Goal: Information Seeking & Learning: Learn about a topic

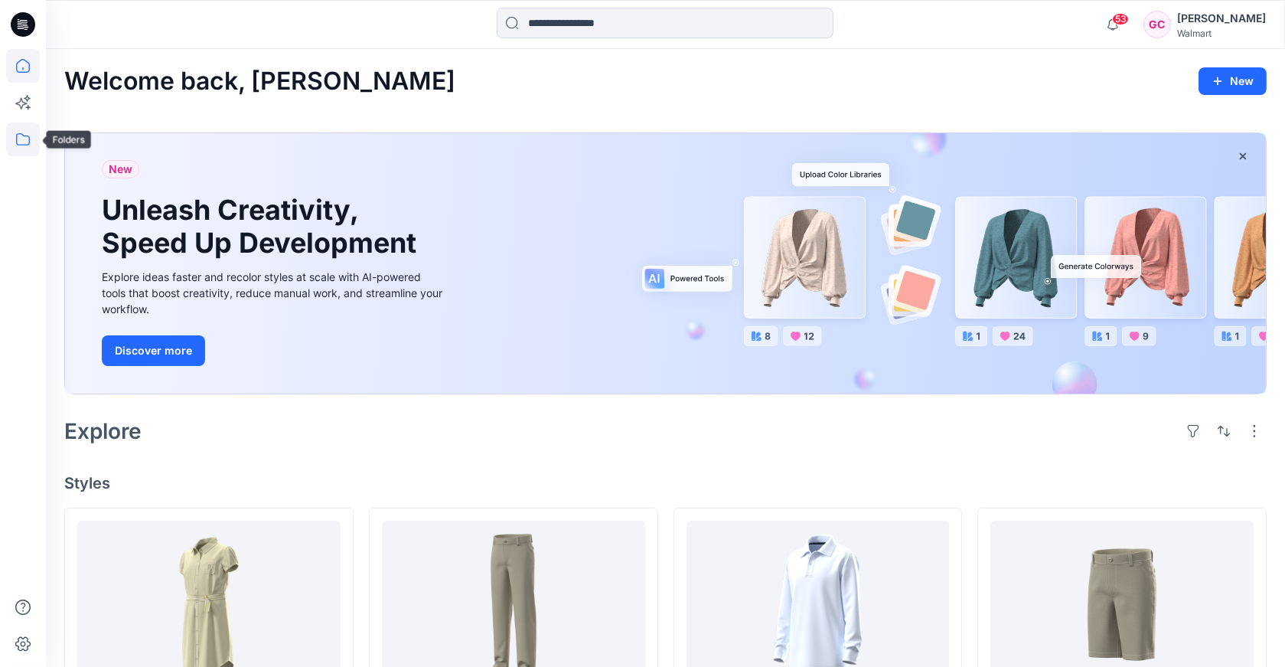
click at [19, 149] on icon at bounding box center [23, 139] width 34 height 34
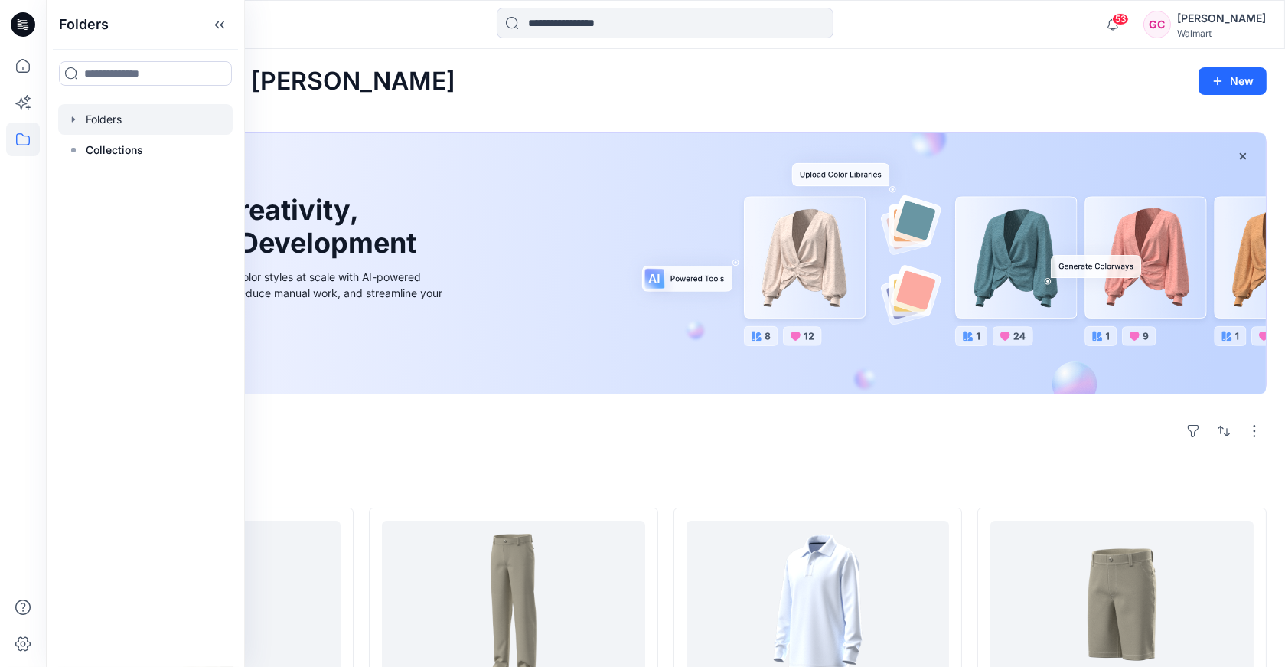
click at [95, 124] on div at bounding box center [145, 119] width 175 height 31
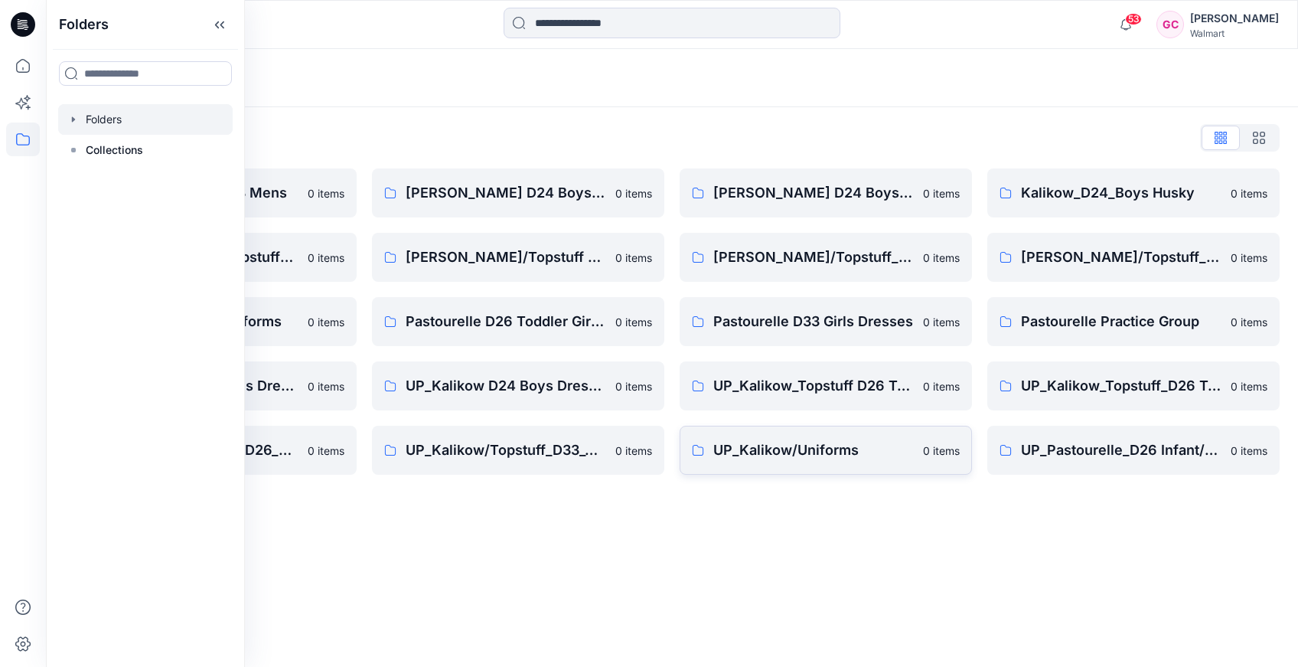
click at [755, 452] on p "UP_Kalikow/Uniforms" at bounding box center [814, 449] width 201 height 21
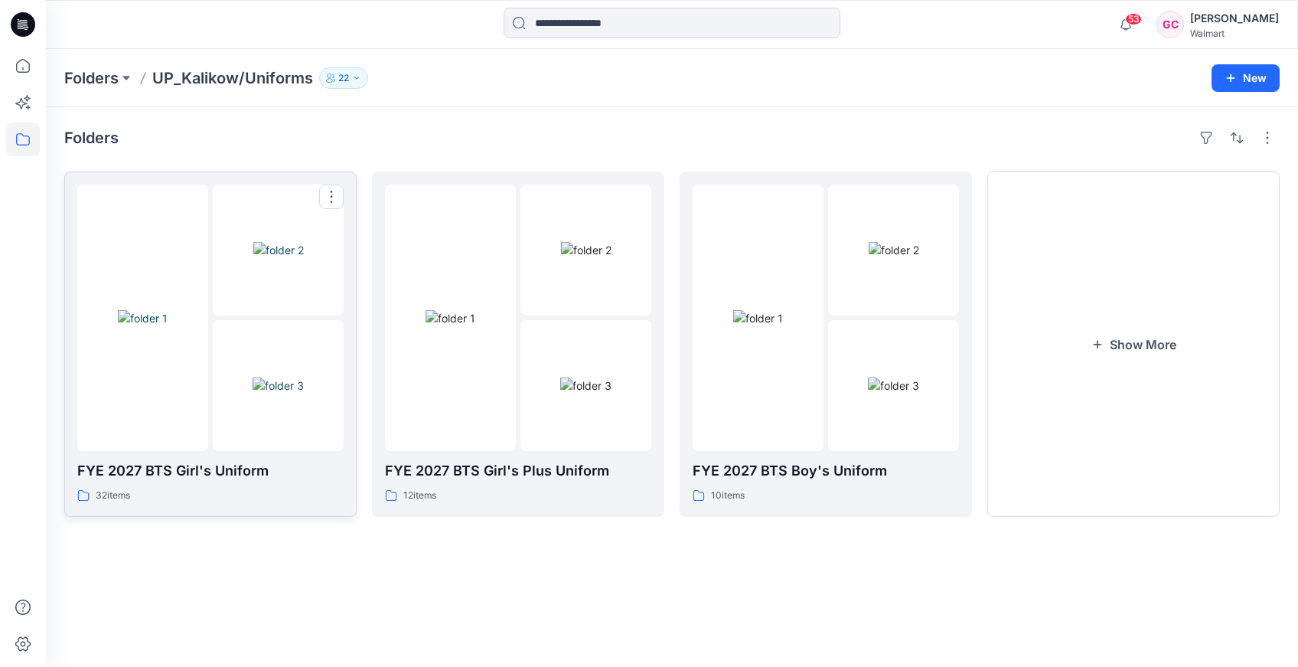
click at [210, 368] on div at bounding box center [210, 318] width 266 height 266
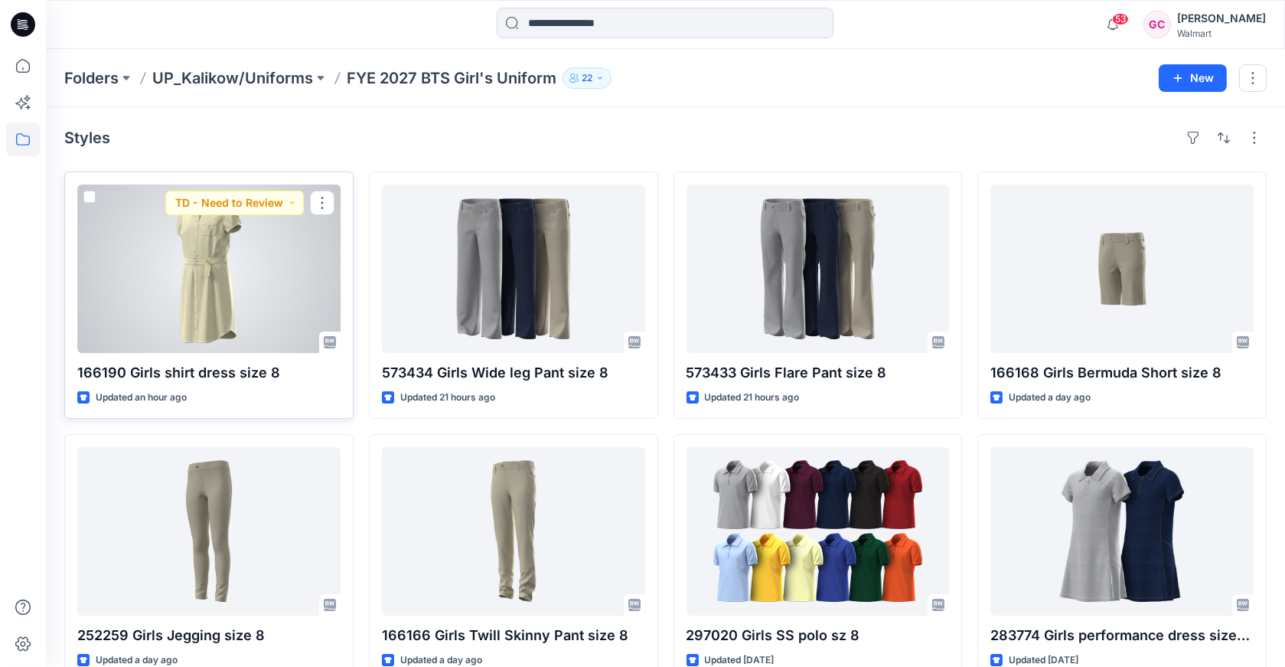
click at [193, 280] on div at bounding box center [208, 269] width 263 height 168
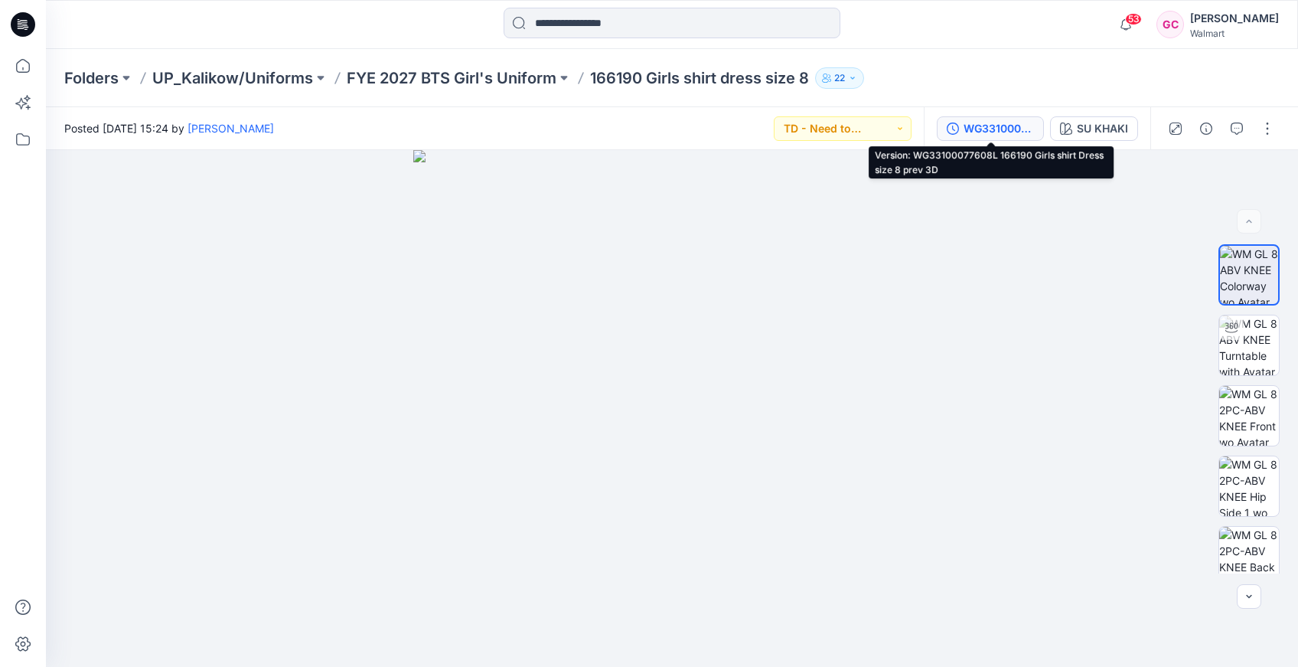
click at [995, 127] on div "WG33100077608L 166190 Girls shirt Dress size 8 prev 3D" at bounding box center [999, 128] width 70 height 17
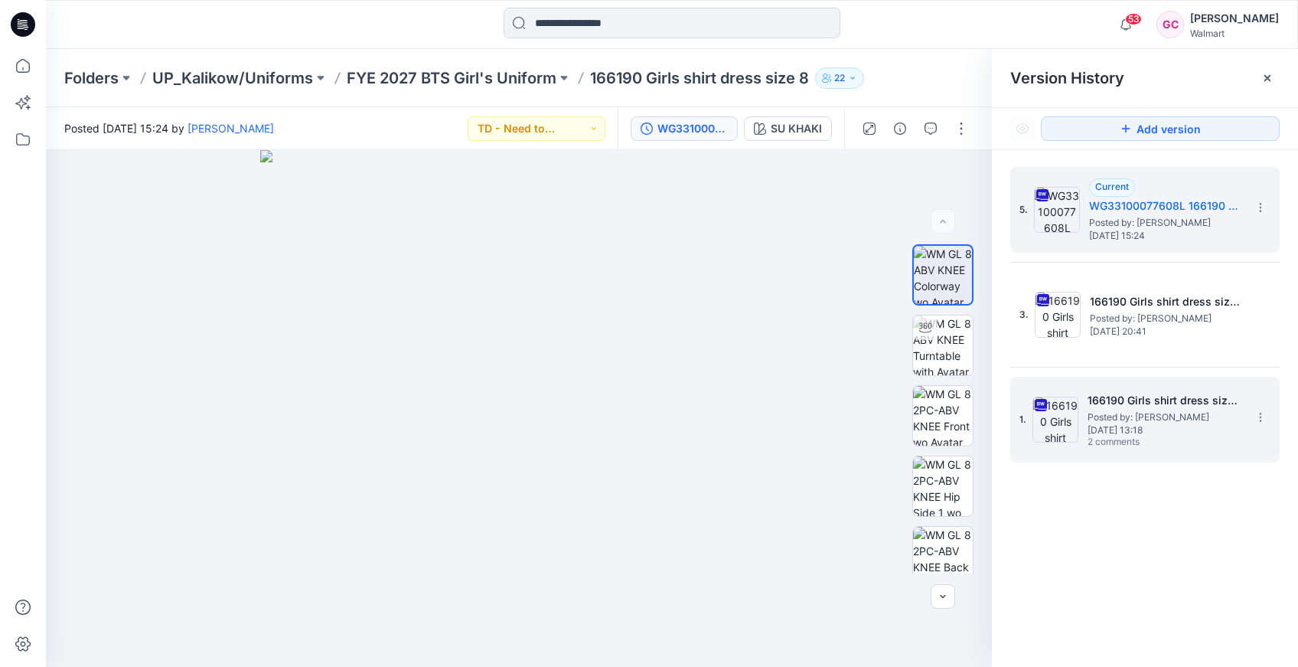
click at [1118, 385] on div "1. 166190 Girls shirt dress size 8 Posted by: [PERSON_NAME] [DATE] 13:18 2 comm…" at bounding box center [1135, 419] width 230 height 73
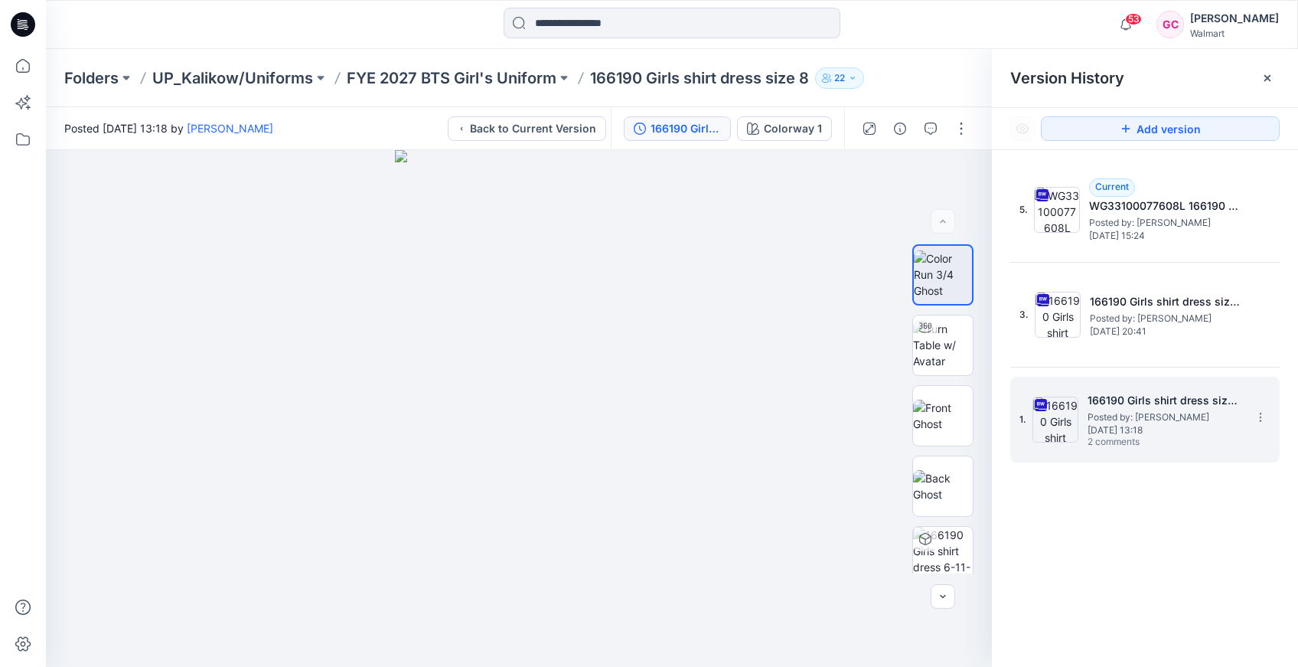
click at [1109, 419] on span "Posted by: [PERSON_NAME]" at bounding box center [1164, 417] width 153 height 15
click at [929, 132] on icon "button" at bounding box center [931, 128] width 12 height 12
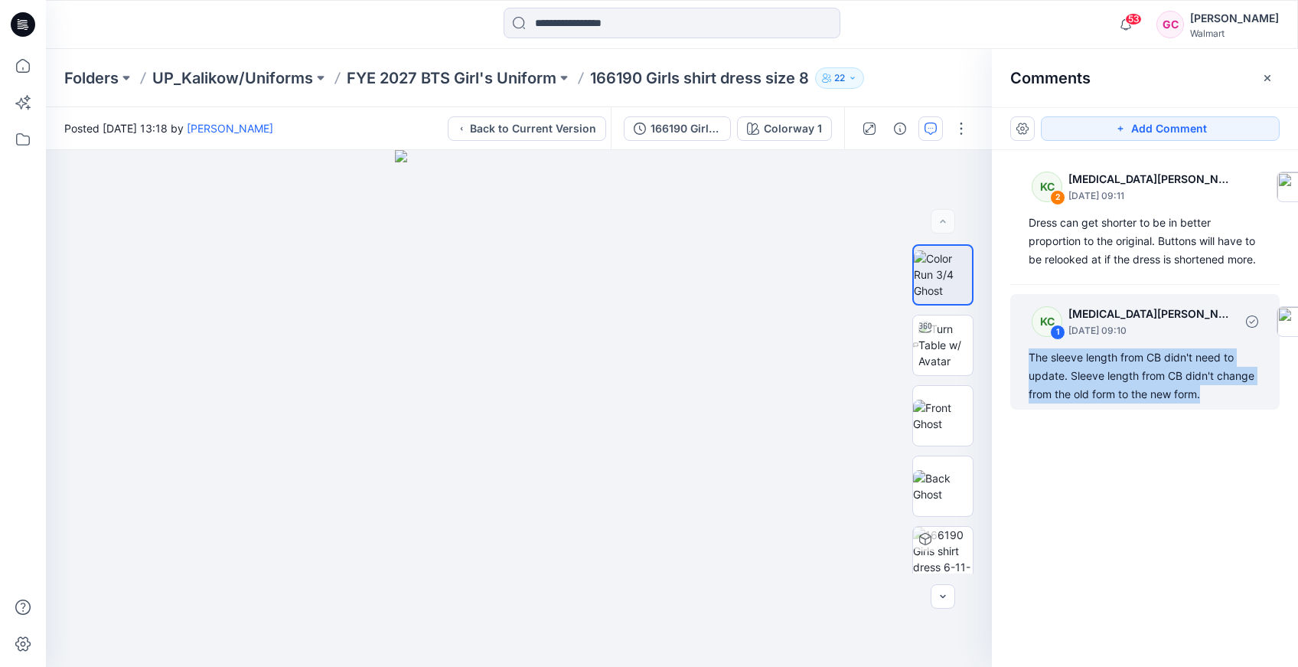
drag, startPoint x: 1201, startPoint y: 398, endPoint x: 1027, endPoint y: 354, distance: 179.2
click at [1027, 354] on div "KC 1 [MEDICAL_DATA][PERSON_NAME] [DATE] 09:10 The sleeve length from CB didn't …" at bounding box center [1145, 352] width 269 height 116
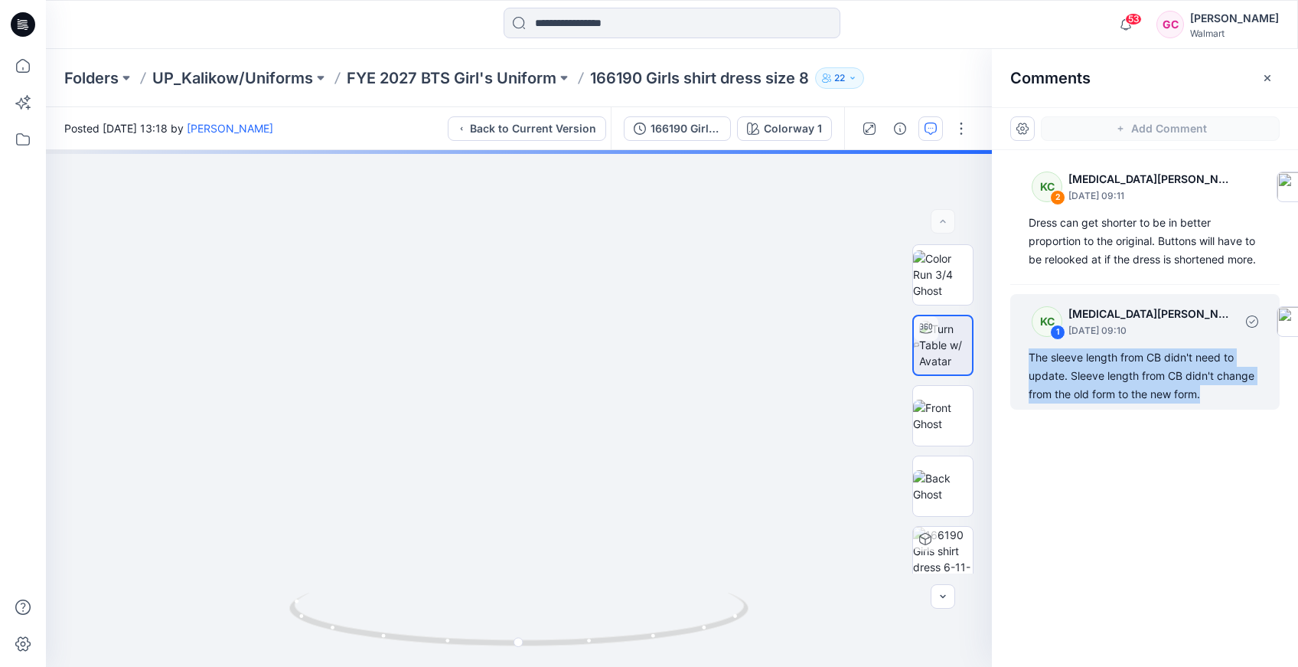
copy div "The sleeve length from CB didn't need to update. Sleeve length from CB didn't c…"
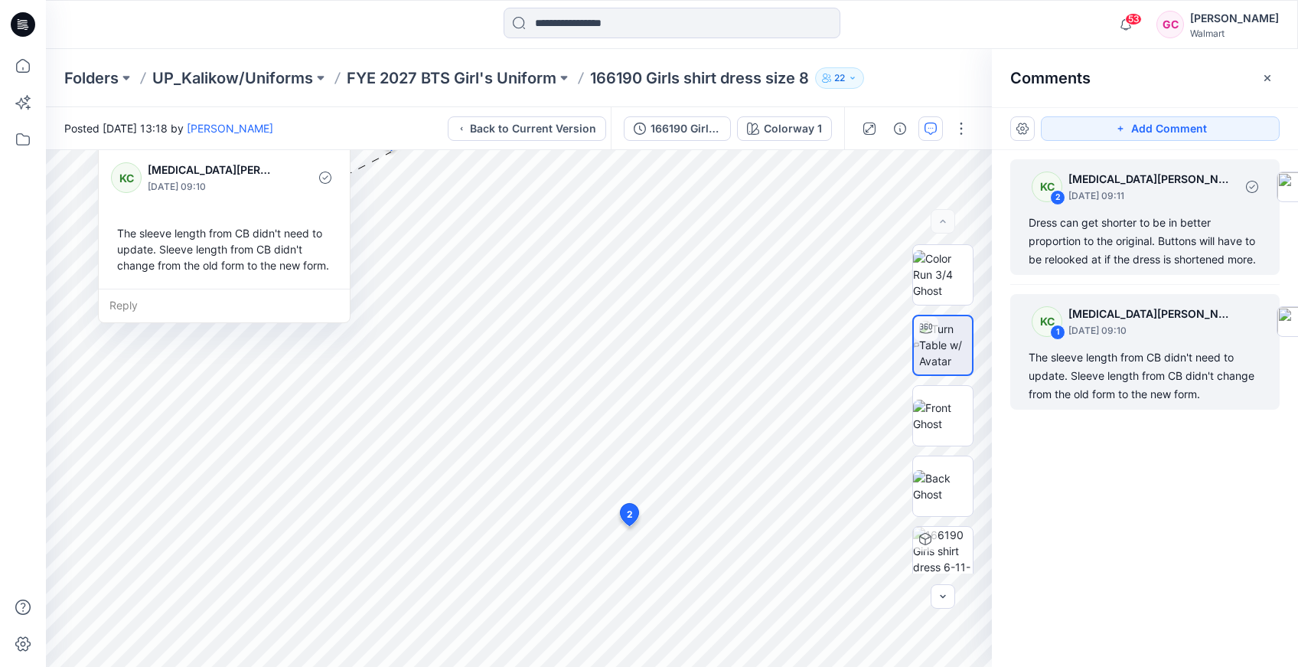
click at [1110, 246] on div "Dress can get shorter to be in better proportion to the original. Buttons will …" at bounding box center [1145, 241] width 233 height 55
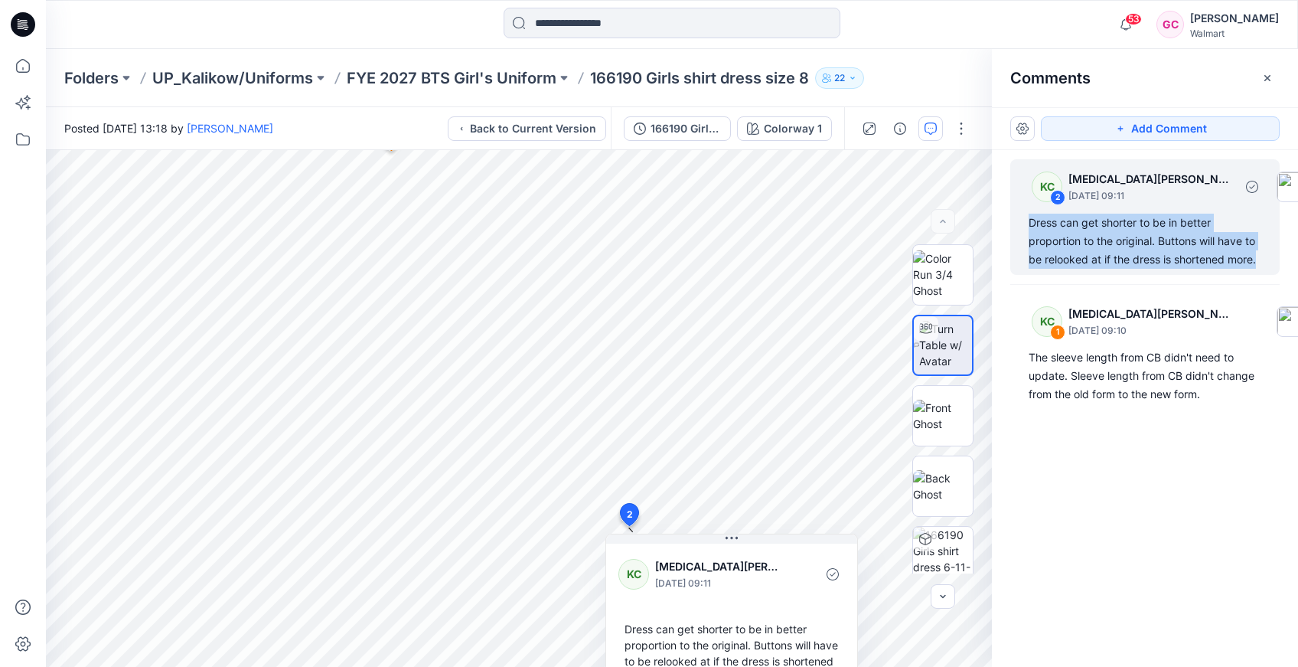
drag, startPoint x: 1262, startPoint y: 261, endPoint x: 1028, endPoint y: 220, distance: 237.1
click at [1028, 220] on div "KC 2 [MEDICAL_DATA][PERSON_NAME] [DATE] 09:11 Dress can get shorter to be in be…" at bounding box center [1145, 217] width 269 height 116
copy div "Dress can get shorter to be in better proportion to the original. Buttons will …"
click at [420, 78] on p "FYE 2027 BTS Girl's Uniform" at bounding box center [452, 77] width 210 height 21
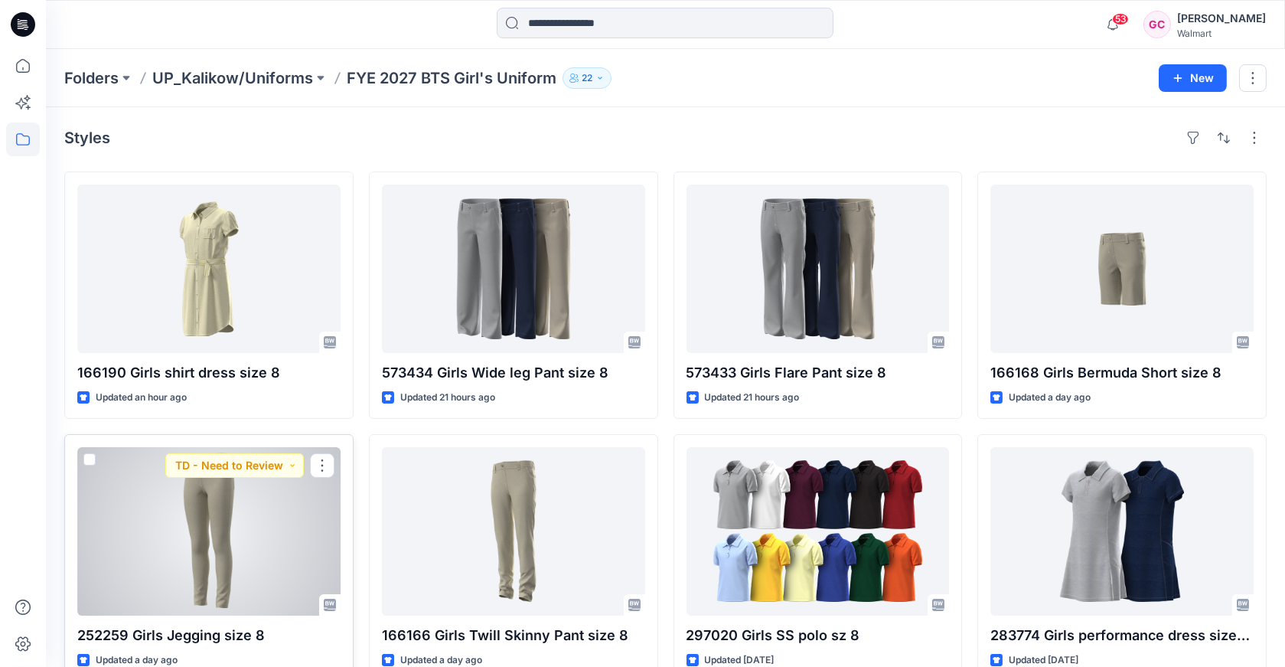
click at [261, 531] on div at bounding box center [208, 531] width 263 height 168
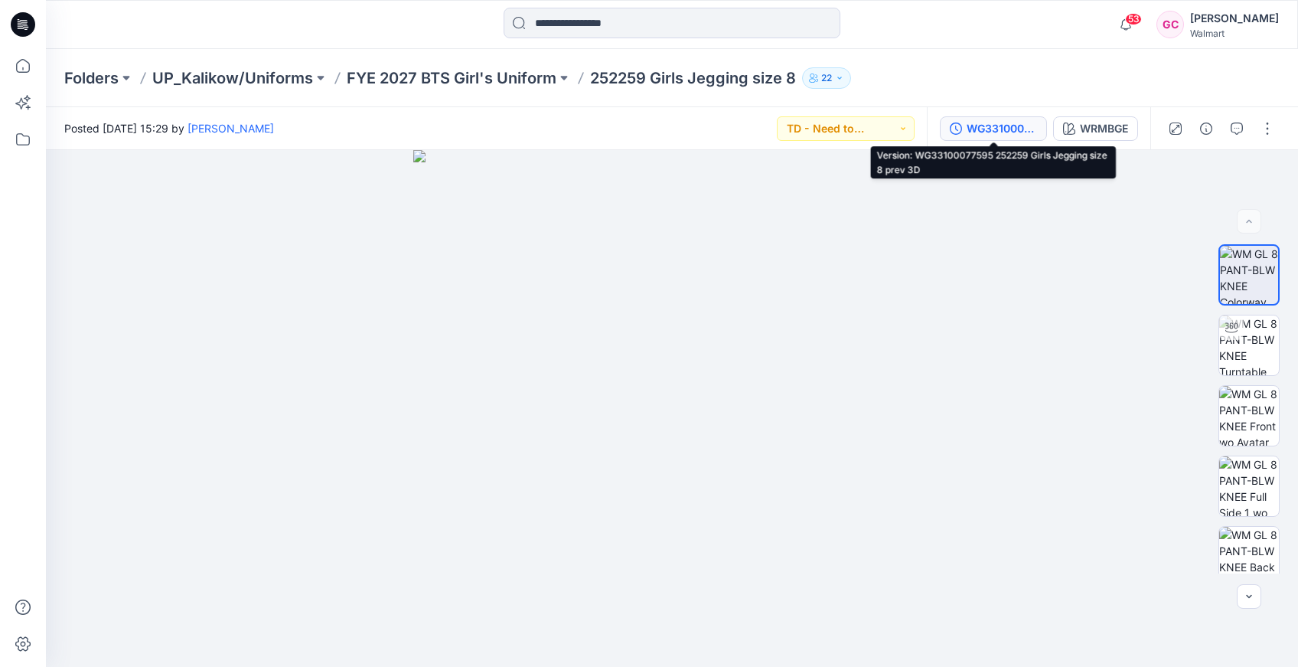
click at [967, 127] on div "WG33100077595 252259 Girls Jegging size 8 prev 3D" at bounding box center [1002, 128] width 70 height 17
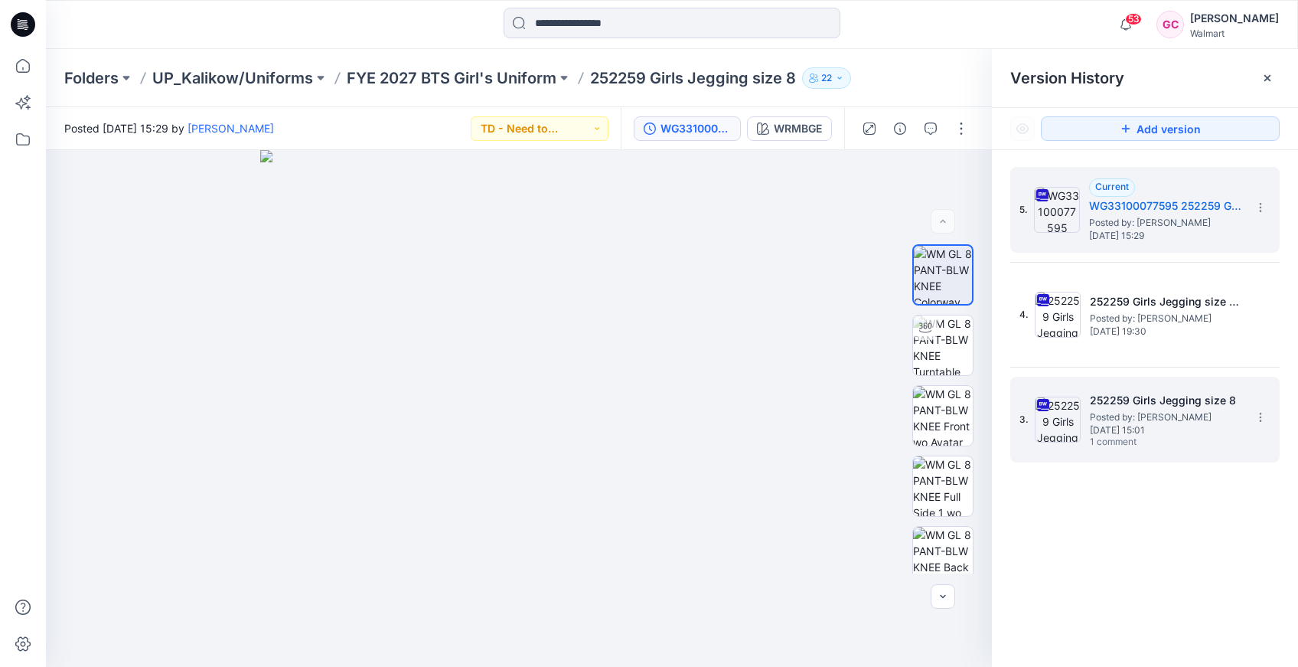
click at [1096, 415] on span "Posted by: [PERSON_NAME]" at bounding box center [1166, 417] width 153 height 15
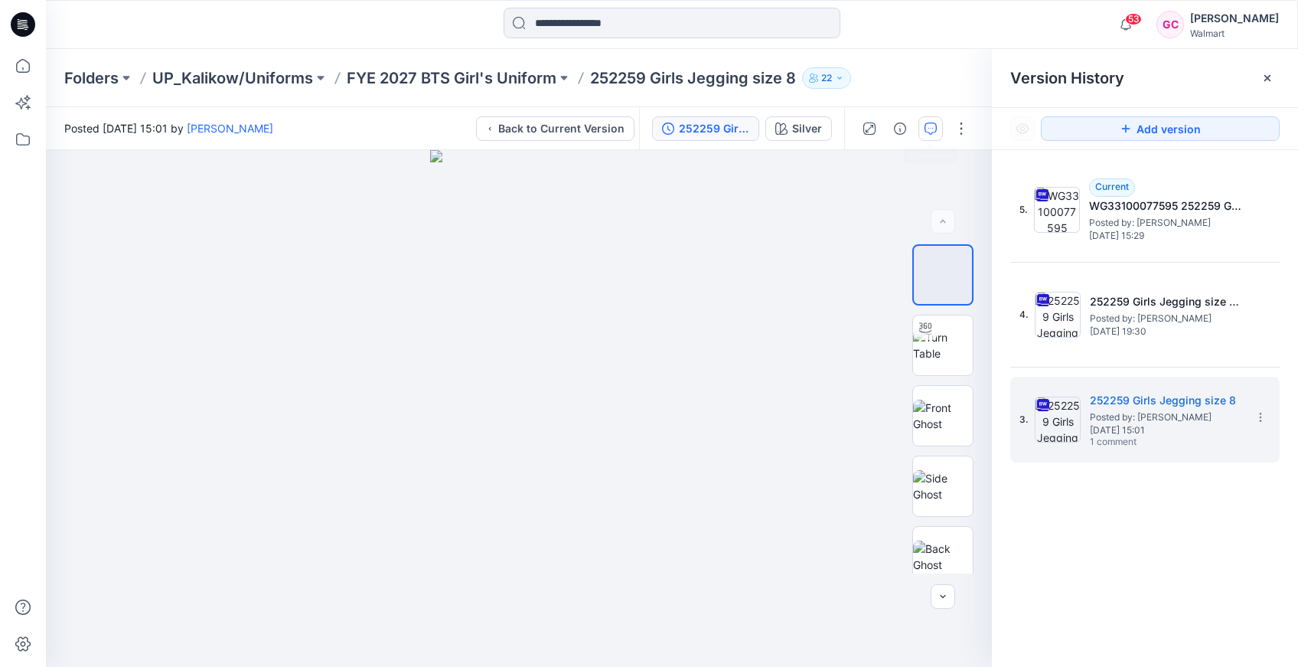
click at [929, 129] on icon "button" at bounding box center [931, 128] width 12 height 12
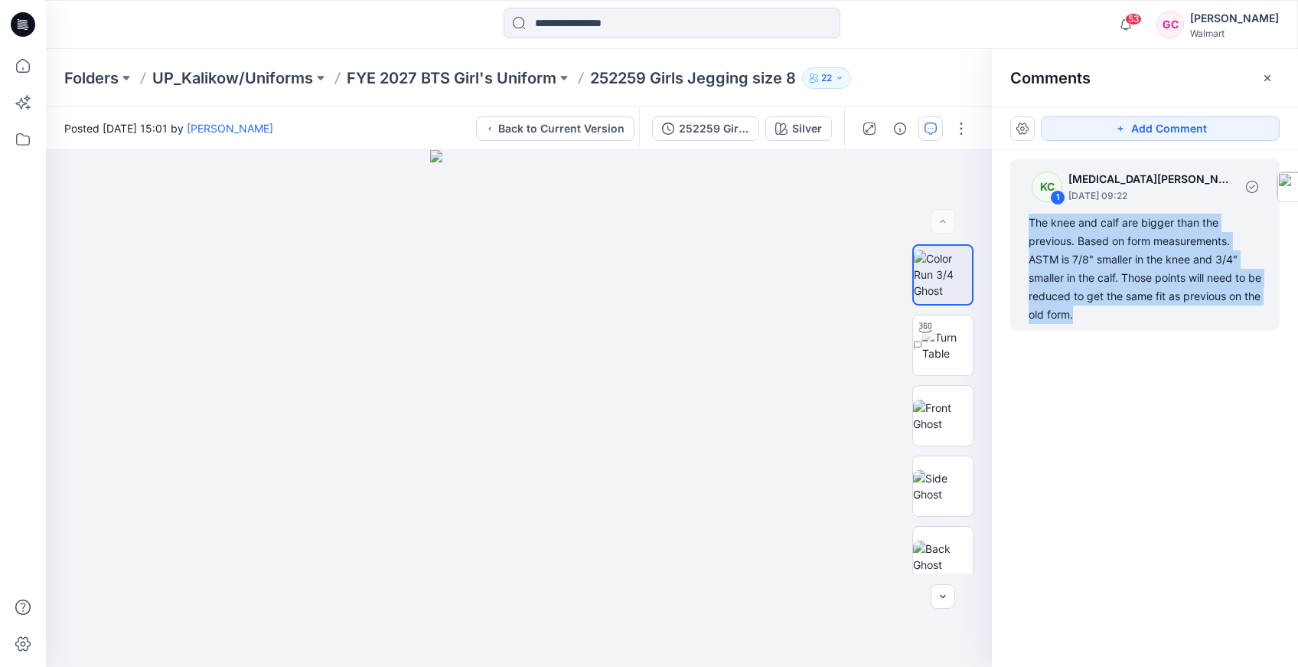
drag, startPoint x: 1101, startPoint y: 313, endPoint x: 1027, endPoint y: 217, distance: 120.7
click at [1027, 217] on div "KC 1 [MEDICAL_DATA][PERSON_NAME] [DATE] 09:22 The knee and calf are bigger than…" at bounding box center [1145, 244] width 269 height 171
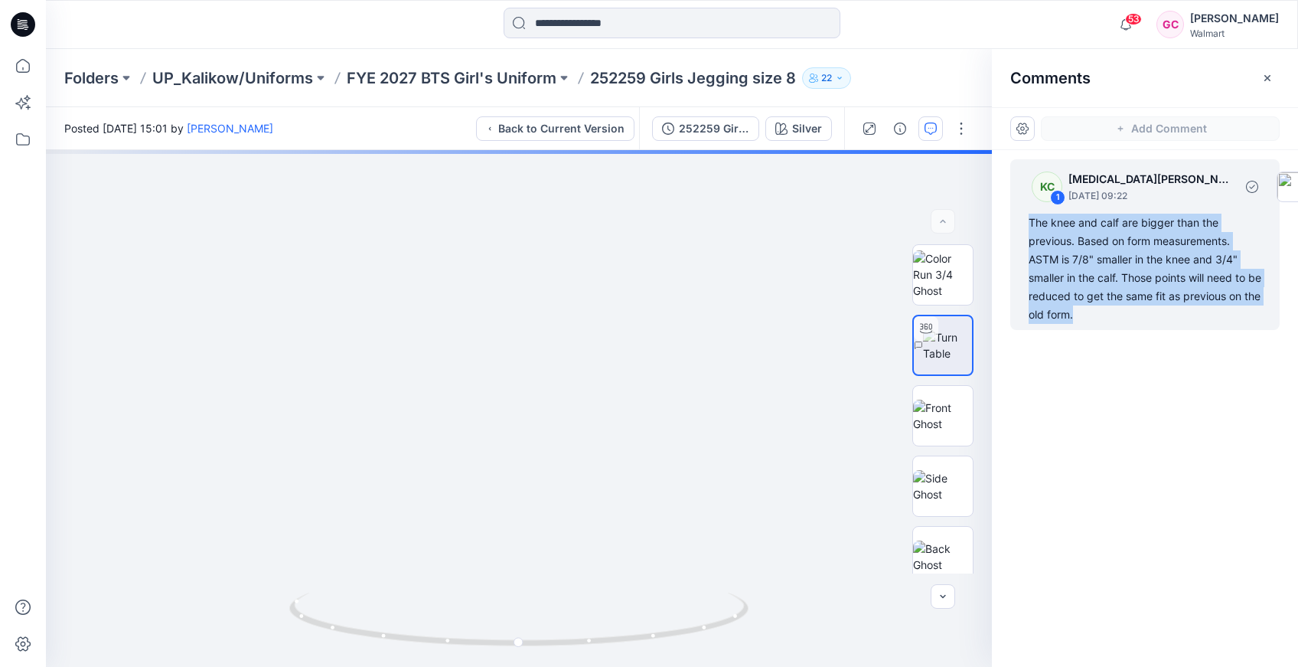
copy div "The knee and calf are bigger than the previous. Based on form measurements. AST…"
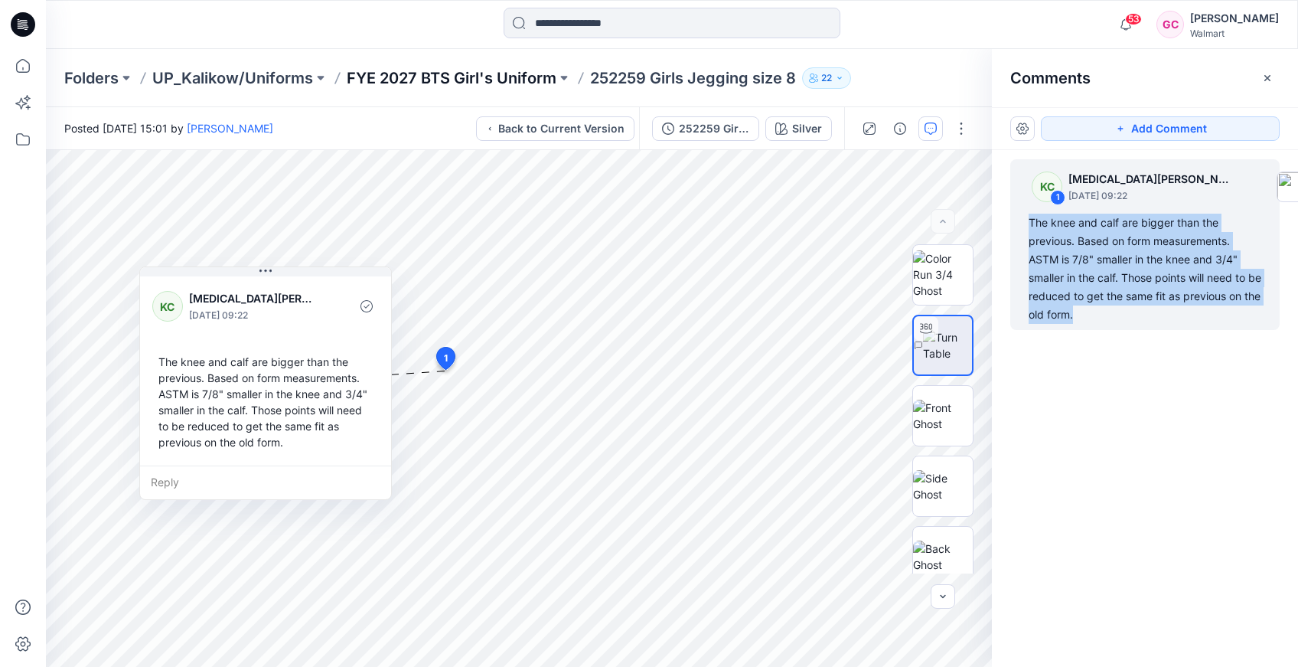
click at [407, 77] on p "FYE 2027 BTS Girl's Uniform" at bounding box center [452, 77] width 210 height 21
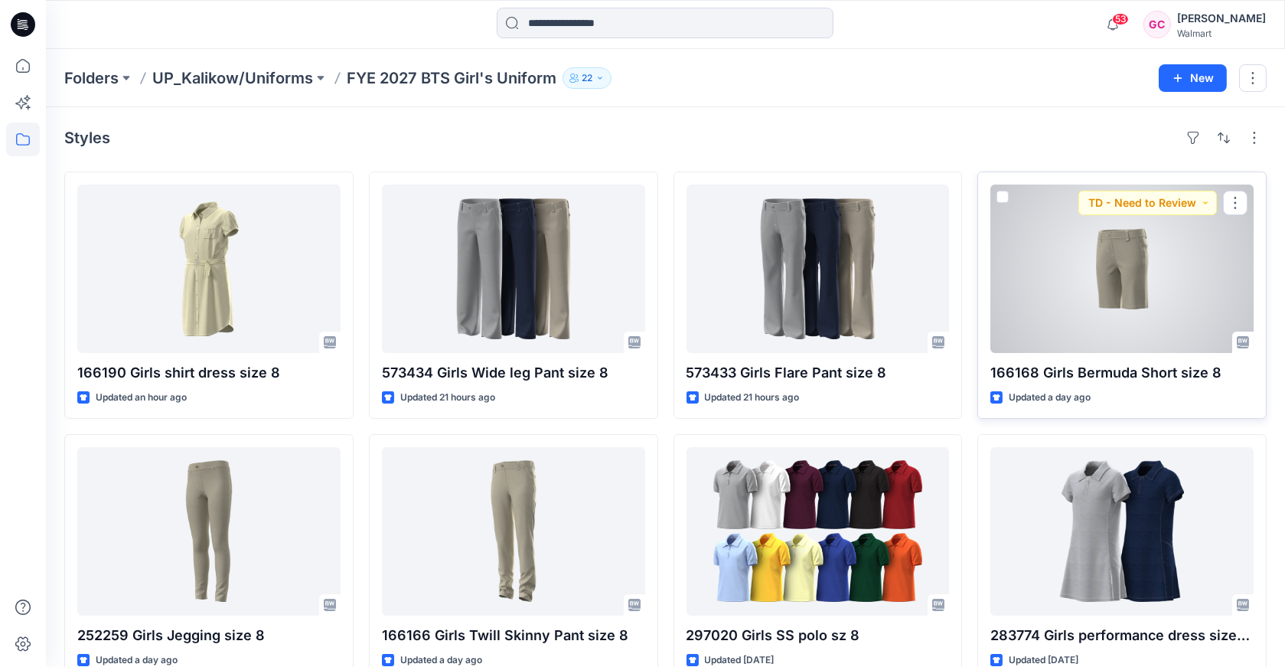
click at [1132, 260] on div at bounding box center [1122, 269] width 263 height 168
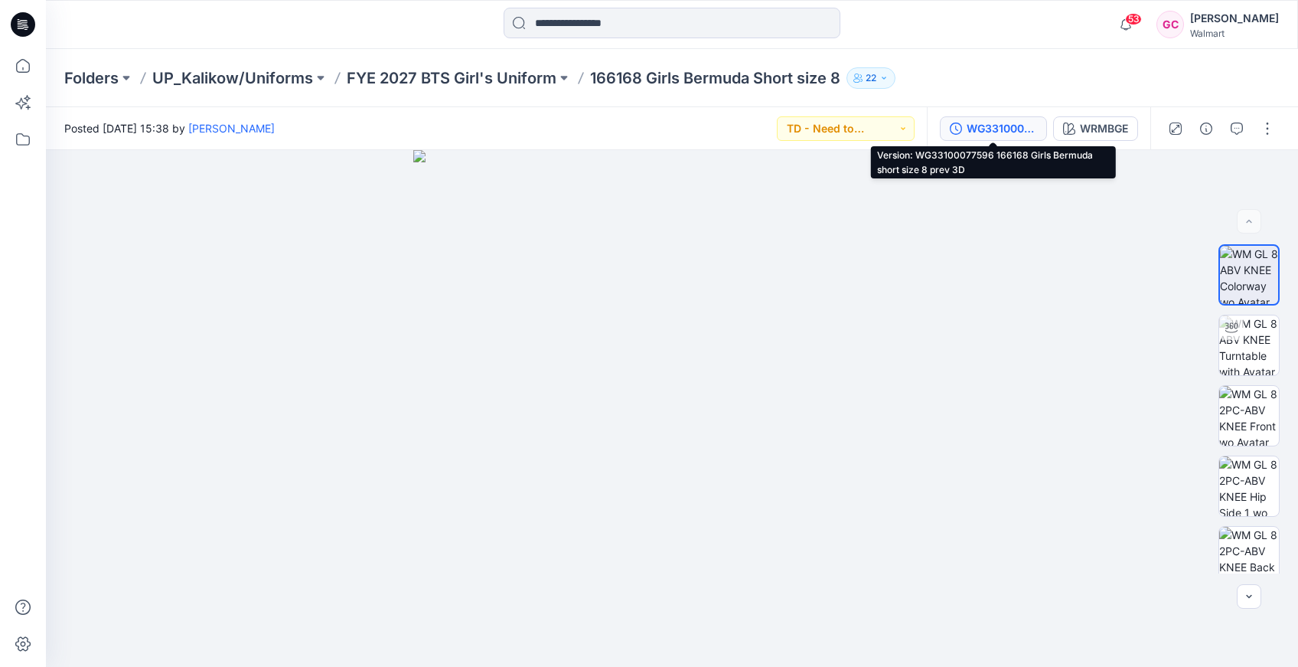
click at [978, 126] on div "WG33100077596 166168 Girls Bermuda short size 8 prev 3D" at bounding box center [1002, 128] width 70 height 17
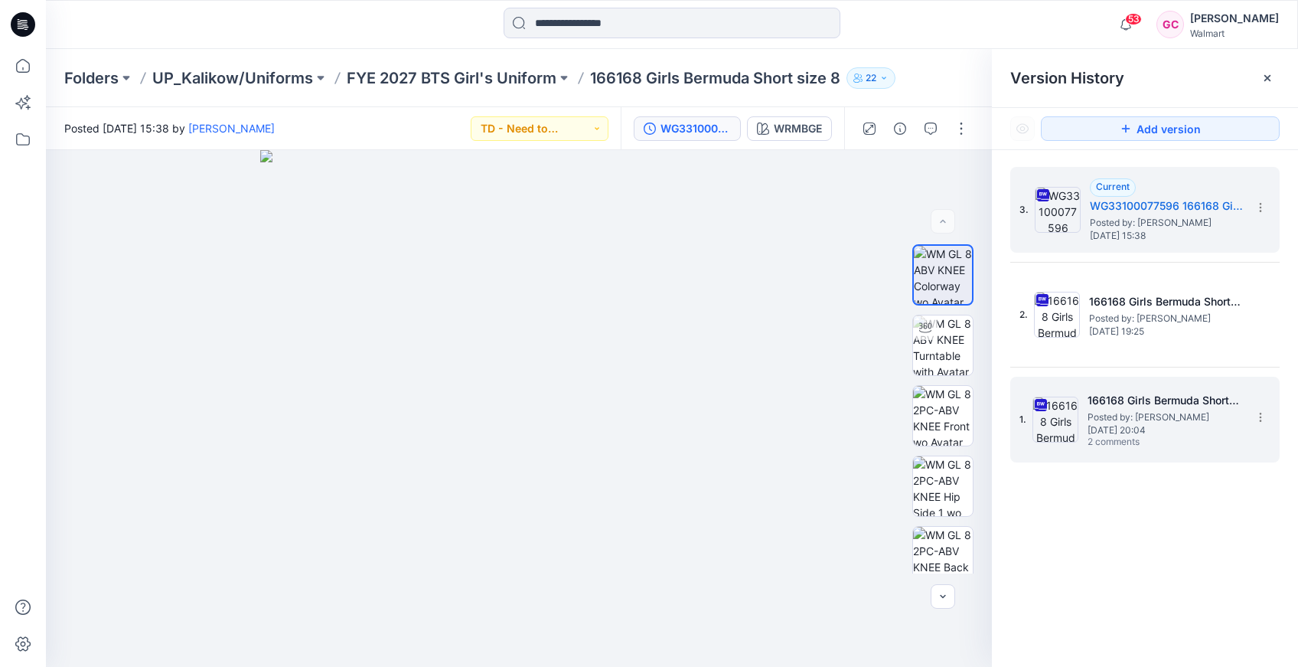
click at [1132, 414] on span "Posted by: [PERSON_NAME]" at bounding box center [1164, 417] width 153 height 15
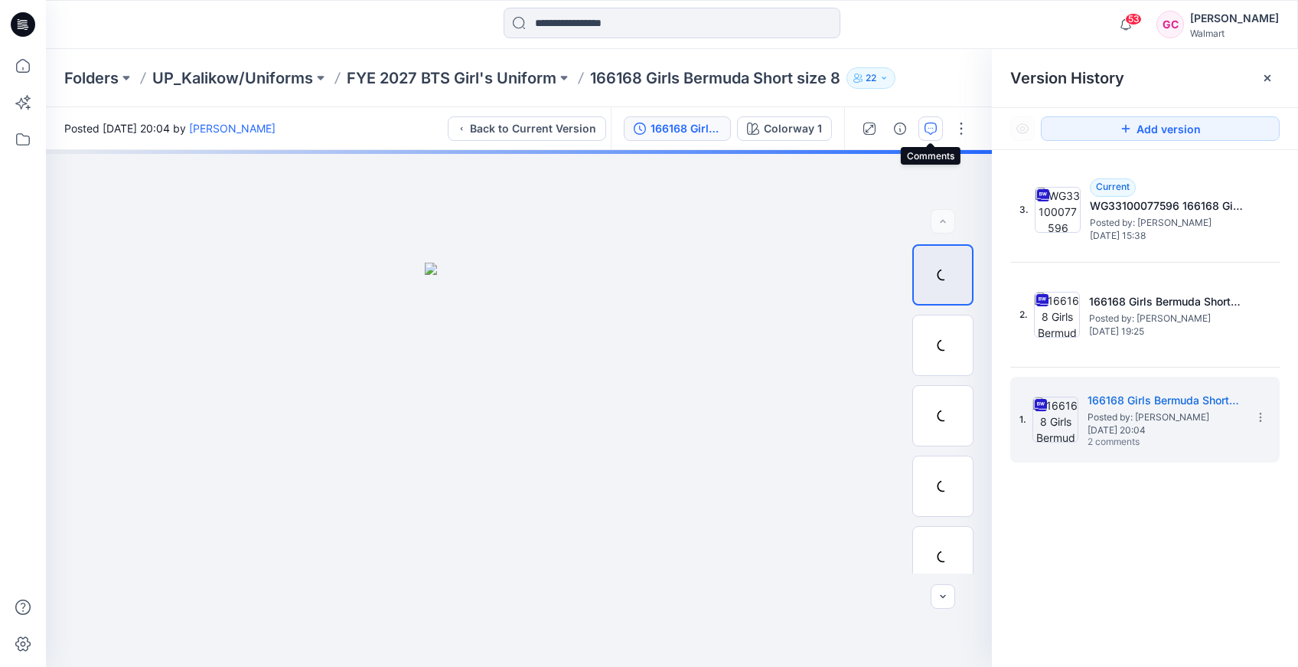
click at [930, 132] on icon "button" at bounding box center [931, 128] width 12 height 12
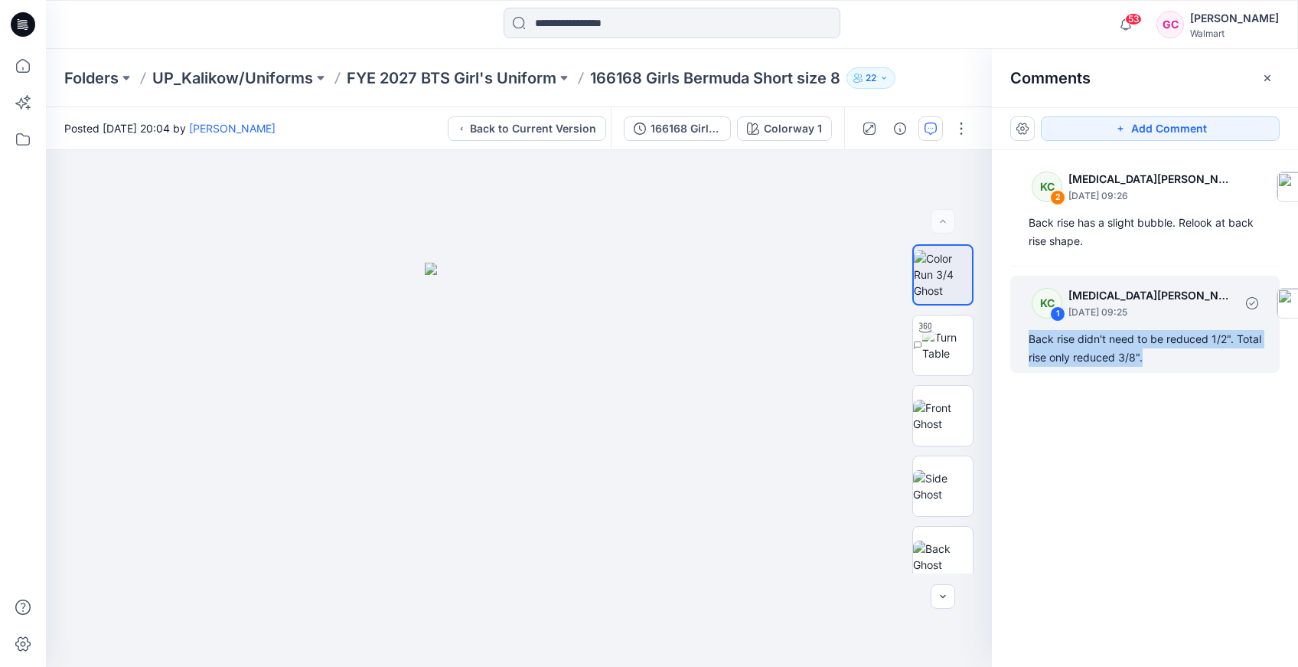
drag, startPoint x: 1057, startPoint y: 342, endPoint x: 1019, endPoint y: 332, distance: 38.8
click at [1019, 332] on div "KC 1 [MEDICAL_DATA][PERSON_NAME] [DATE] 09:25 Back rise didn't need to be reduc…" at bounding box center [1145, 324] width 269 height 97
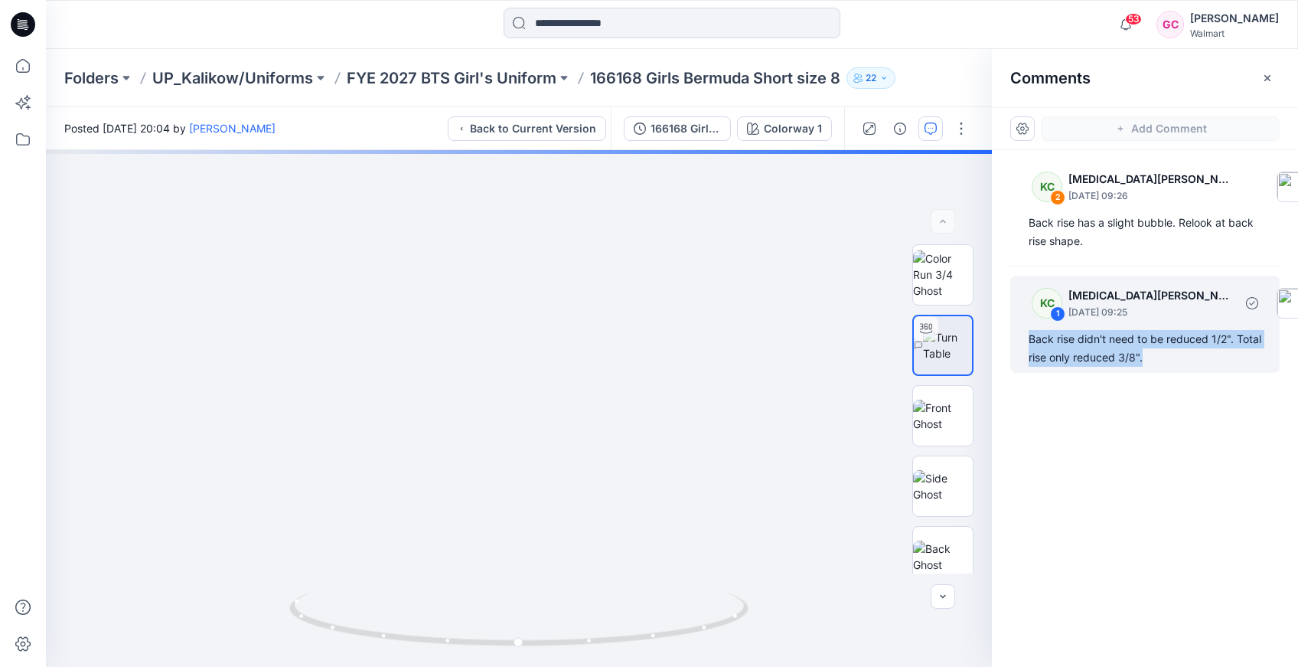
copy div "Back rise didn't need to be reduced 1/2". Total rise only reduced 3/8"."
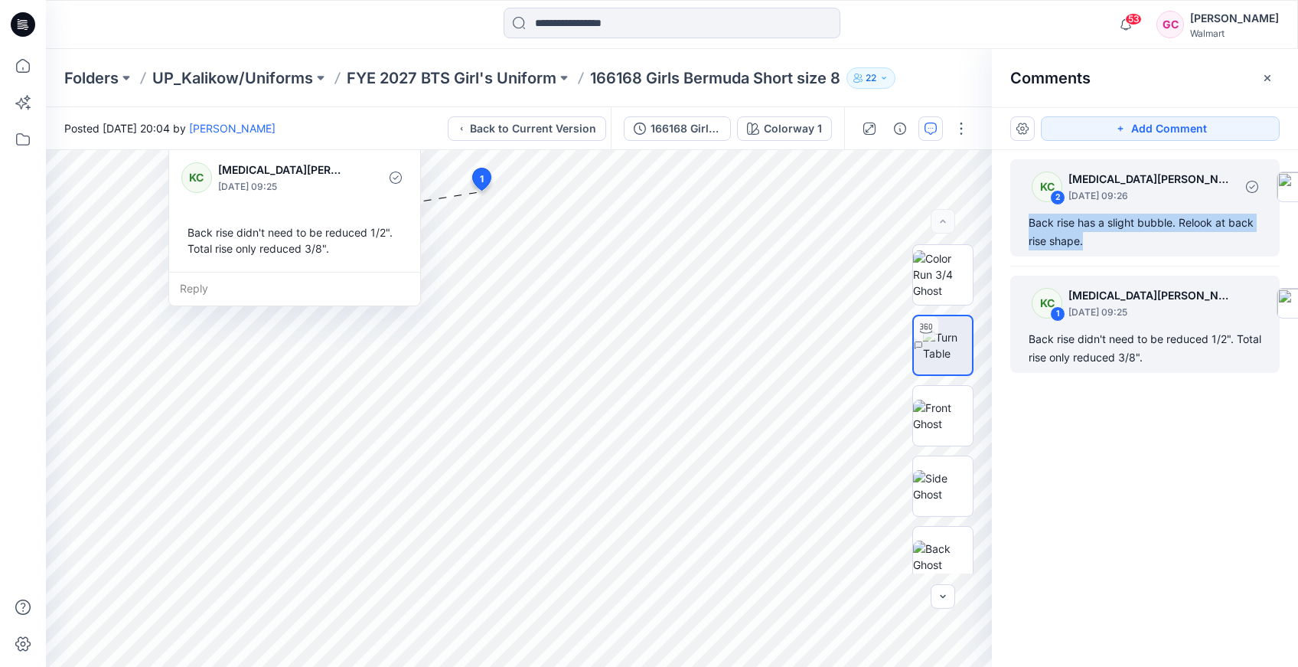
drag, startPoint x: 1086, startPoint y: 241, endPoint x: 1024, endPoint y: 219, distance: 65.1
click at [1024, 219] on div "KC 2 [MEDICAL_DATA][PERSON_NAME] [DATE] 09:26 Back rise has a slight bubble. Re…" at bounding box center [1145, 207] width 269 height 97
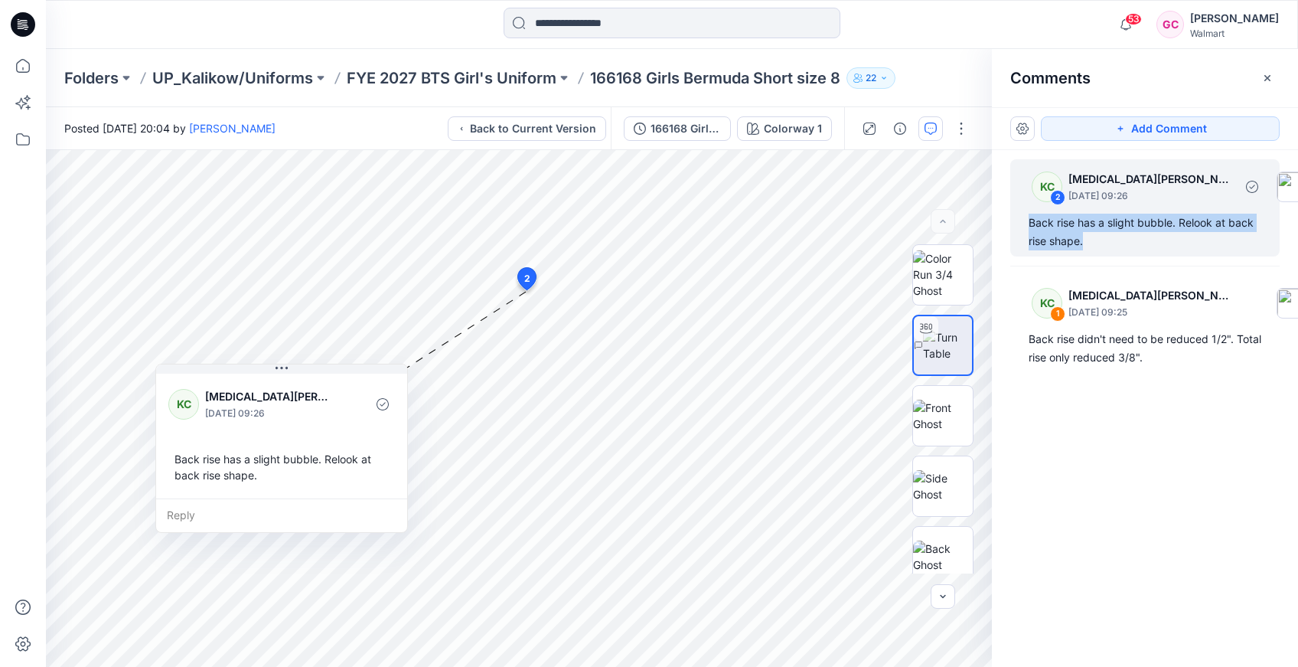
copy div "Back rise has a slight bubble. Relook at back rise shape."
click at [417, 73] on p "FYE 2027 BTS Girl's Uniform" at bounding box center [452, 77] width 210 height 21
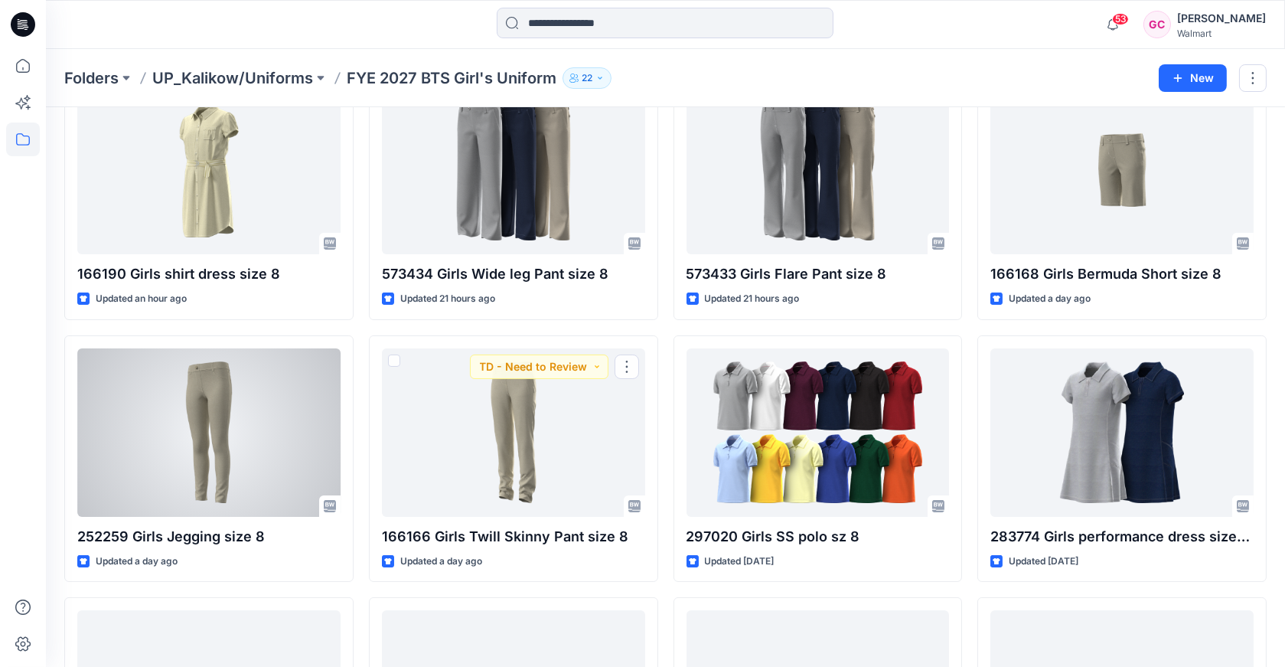
scroll to position [170, 0]
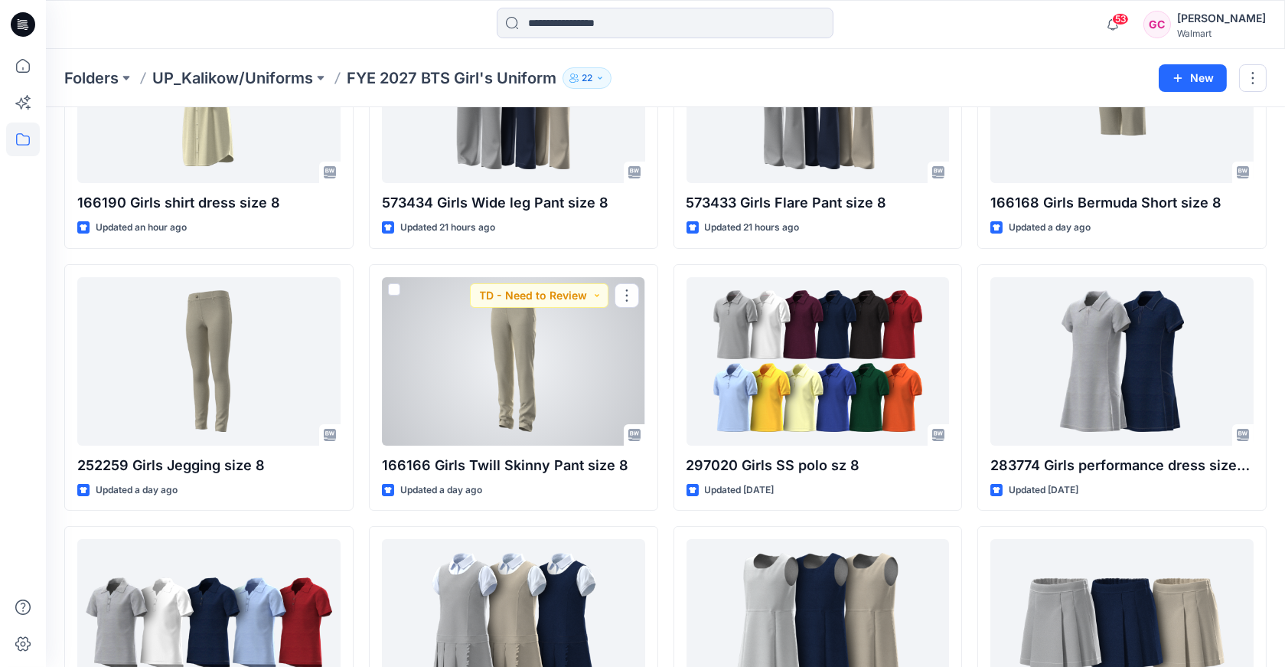
click at [518, 398] on div at bounding box center [513, 361] width 263 height 168
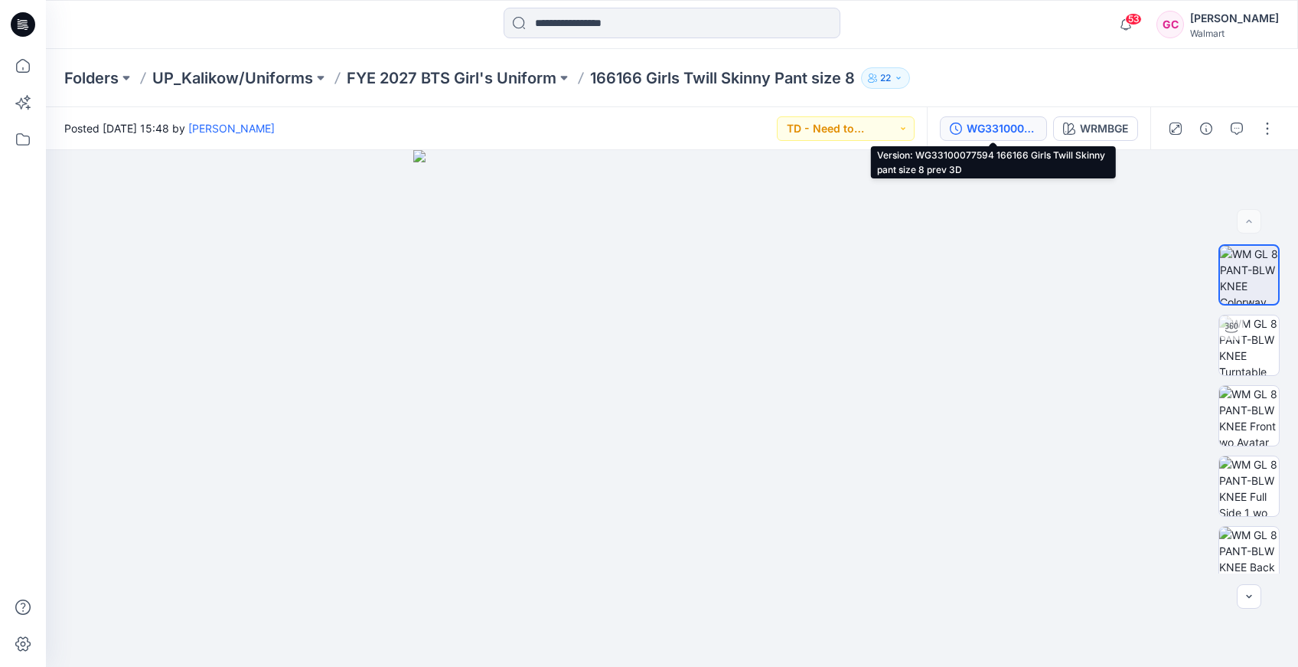
click at [1021, 126] on div "WG33100077594 166166 Girls Twill Skinny pant size 8 prev 3D" at bounding box center [1002, 128] width 70 height 17
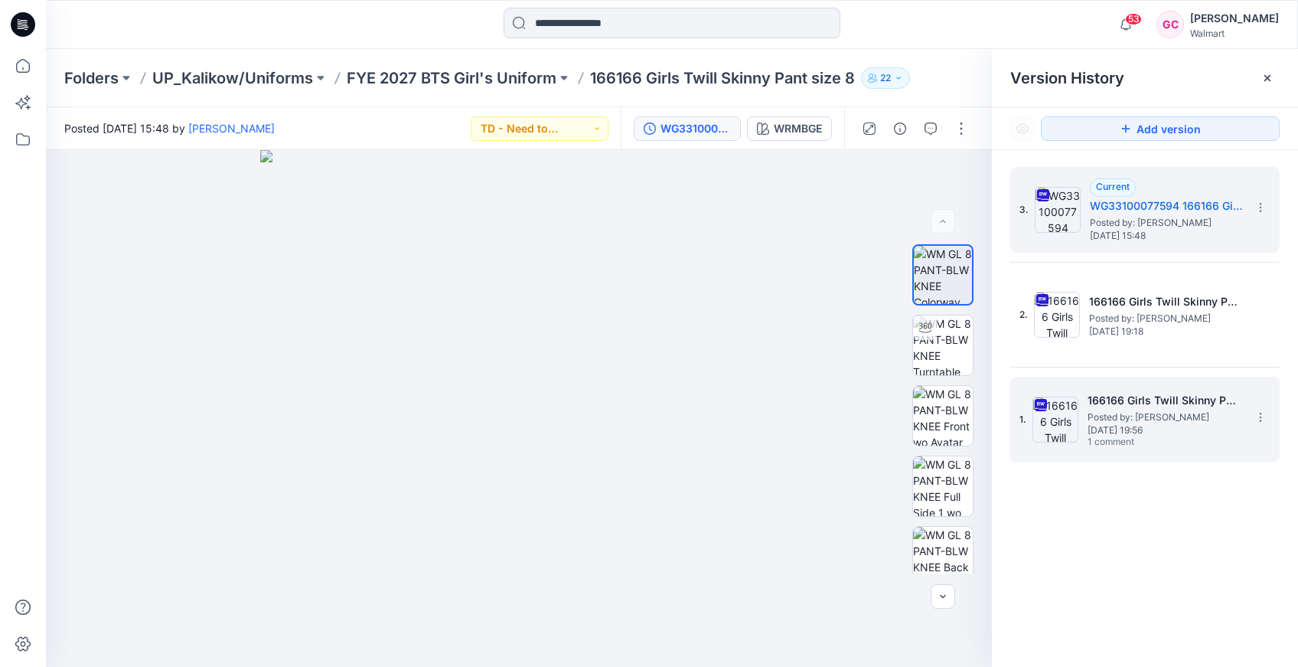
click at [1153, 406] on h5 "166166 Girls Twill Skinny Pant size 8" at bounding box center [1164, 400] width 153 height 18
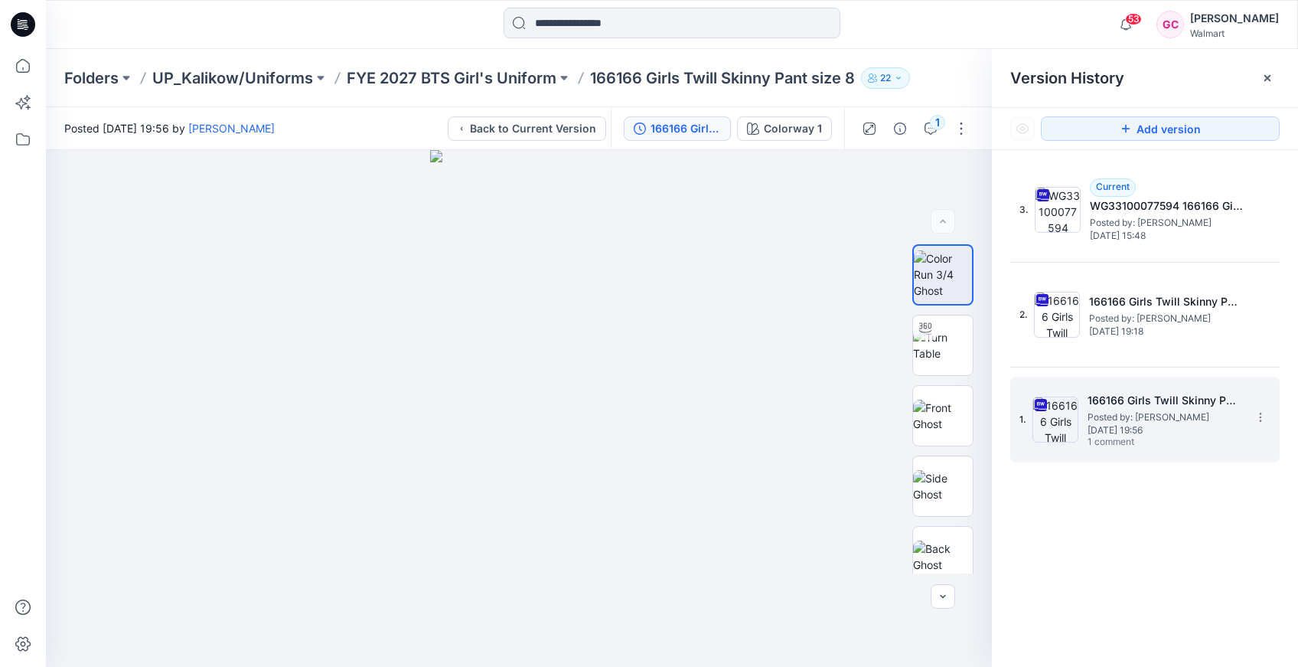
click at [1133, 427] on span "[DATE] 19:56" at bounding box center [1164, 430] width 153 height 11
click at [933, 129] on icon "button" at bounding box center [931, 128] width 12 height 12
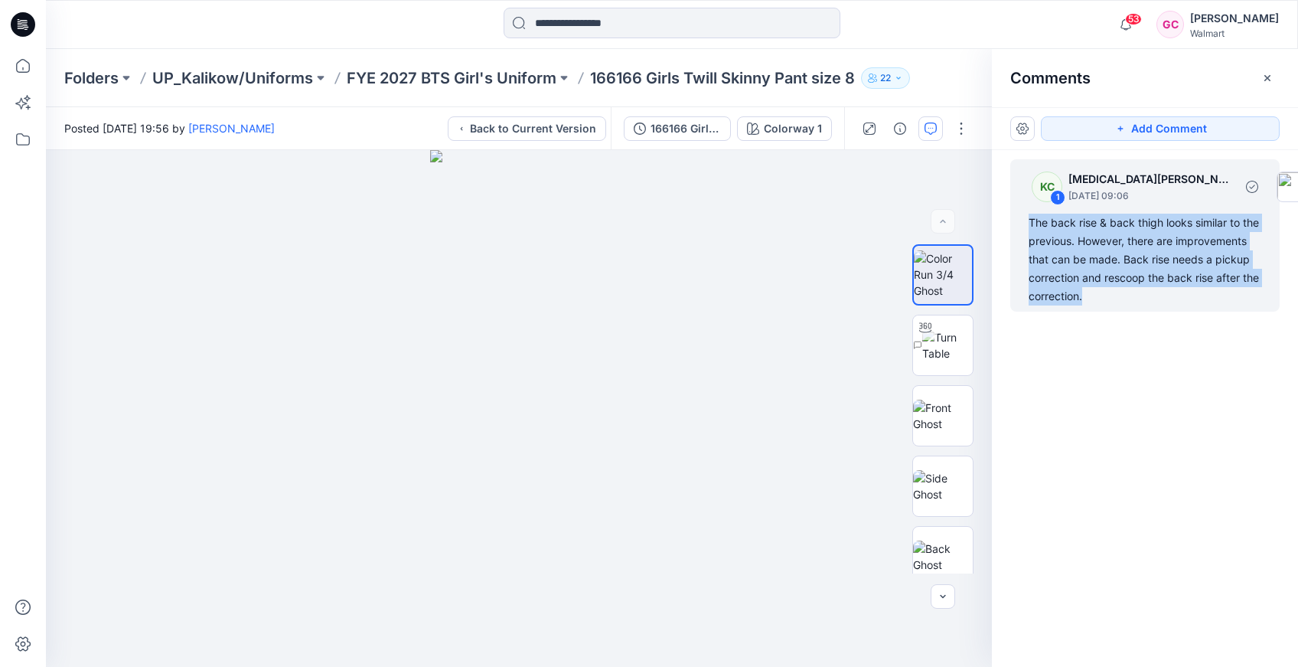
drag, startPoint x: 1178, startPoint y: 299, endPoint x: 1021, endPoint y: 220, distance: 176.7
click at [1021, 220] on div "KC 1 [MEDICAL_DATA][PERSON_NAME] [DATE] 09:06 The back rise & back thigh looks …" at bounding box center [1145, 235] width 269 height 152
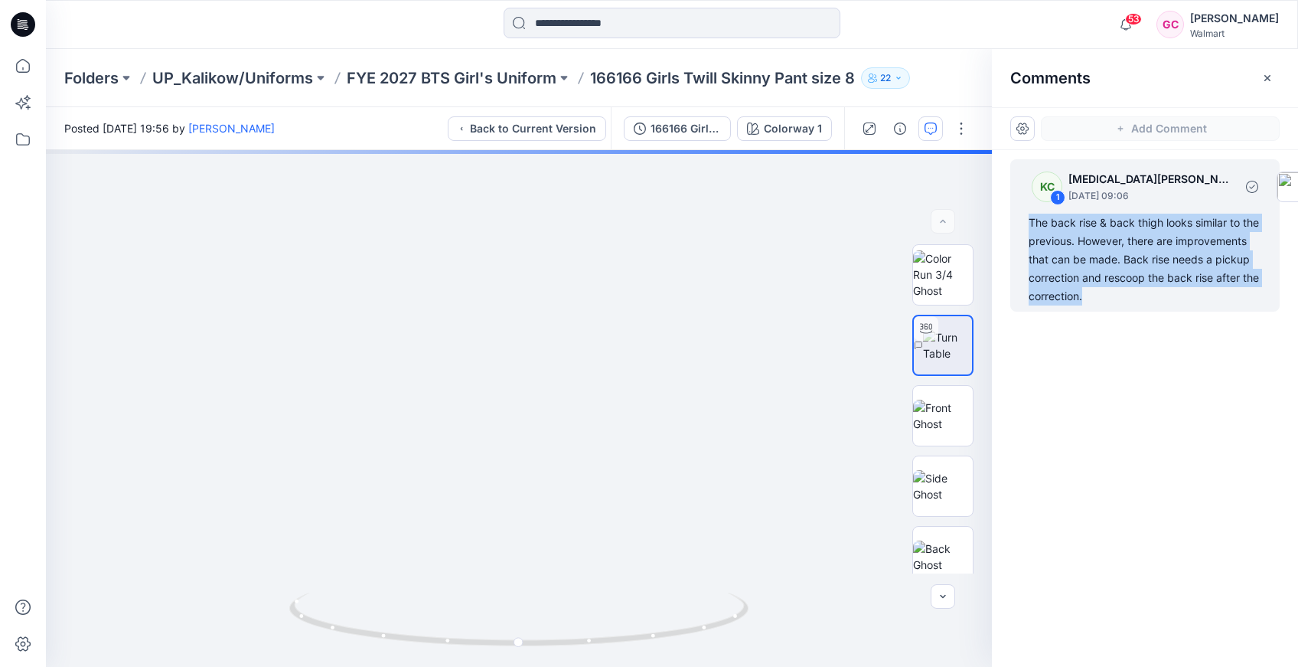
copy div "The back rise & back thigh looks similar to the previous. However, there are im…"
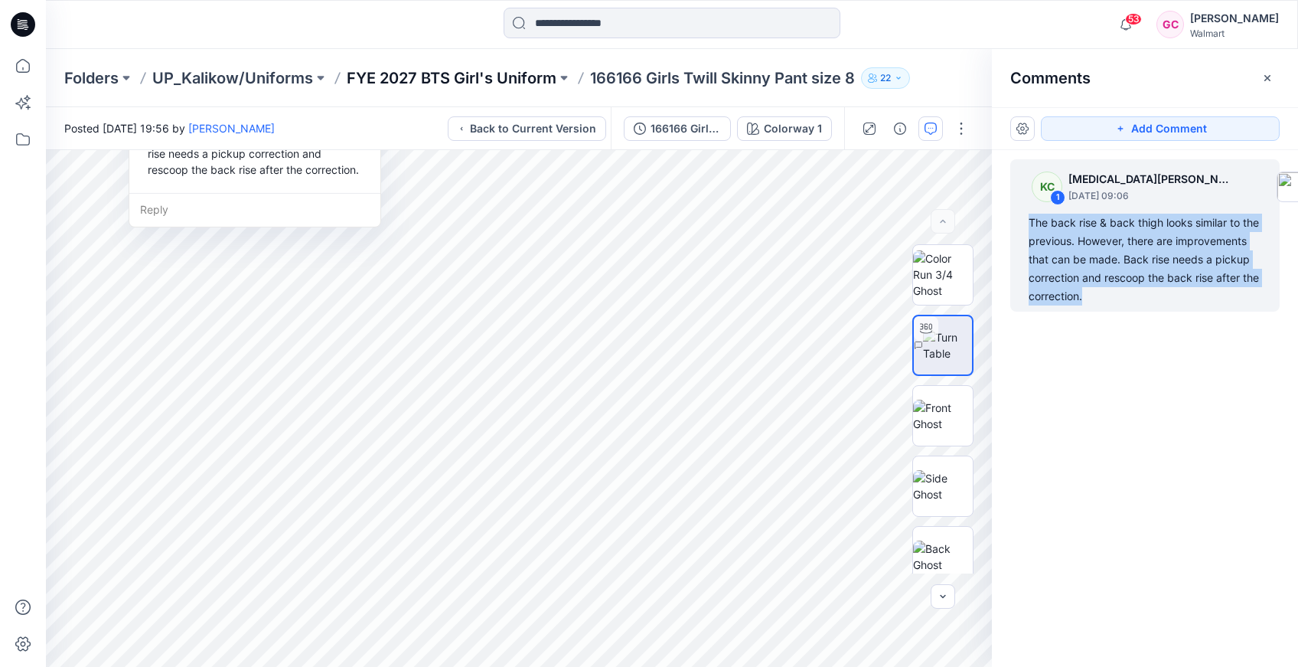
click at [390, 78] on p "FYE 2027 BTS Girl's Uniform" at bounding box center [452, 77] width 210 height 21
